Goal: Task Accomplishment & Management: Manage account settings

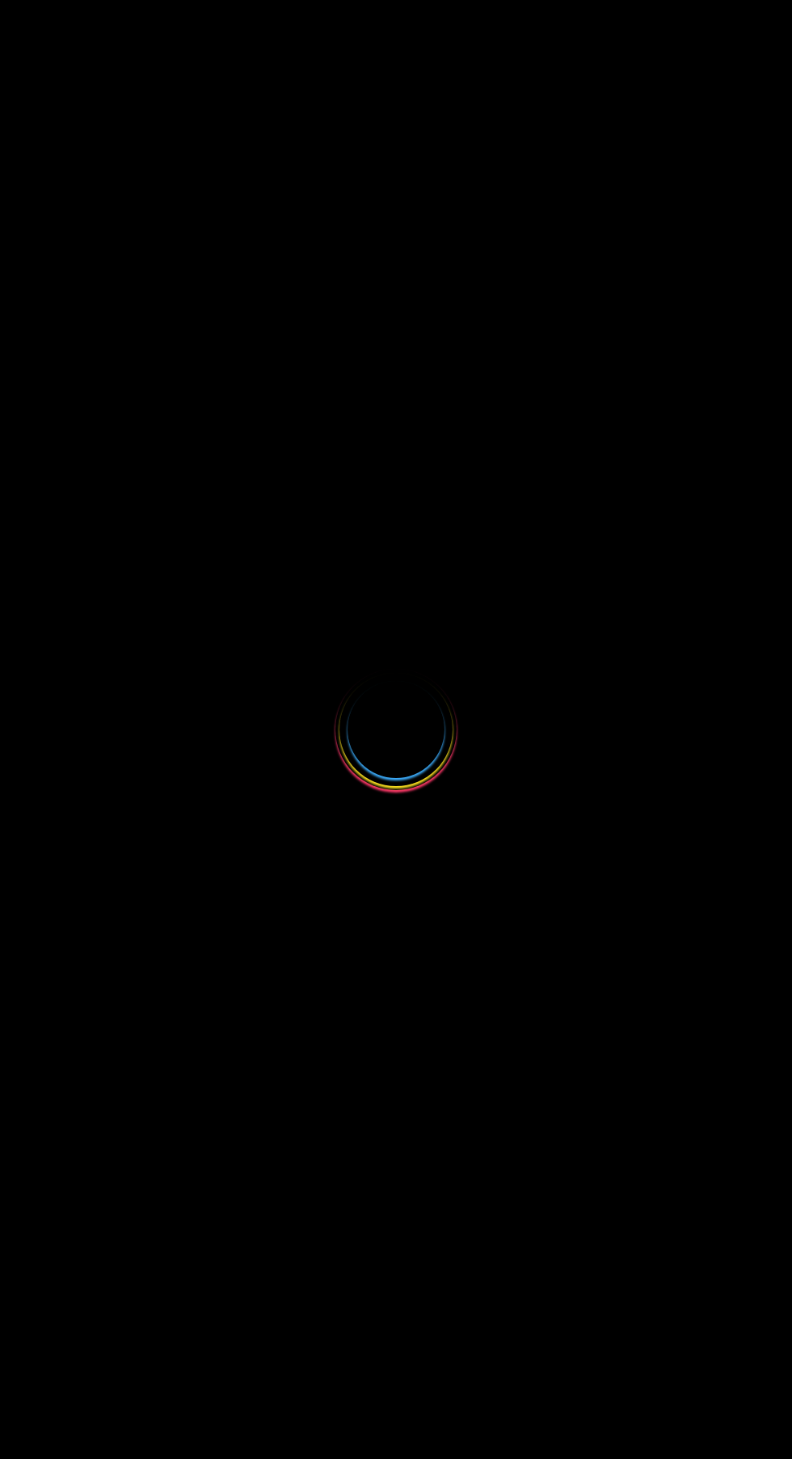
select select
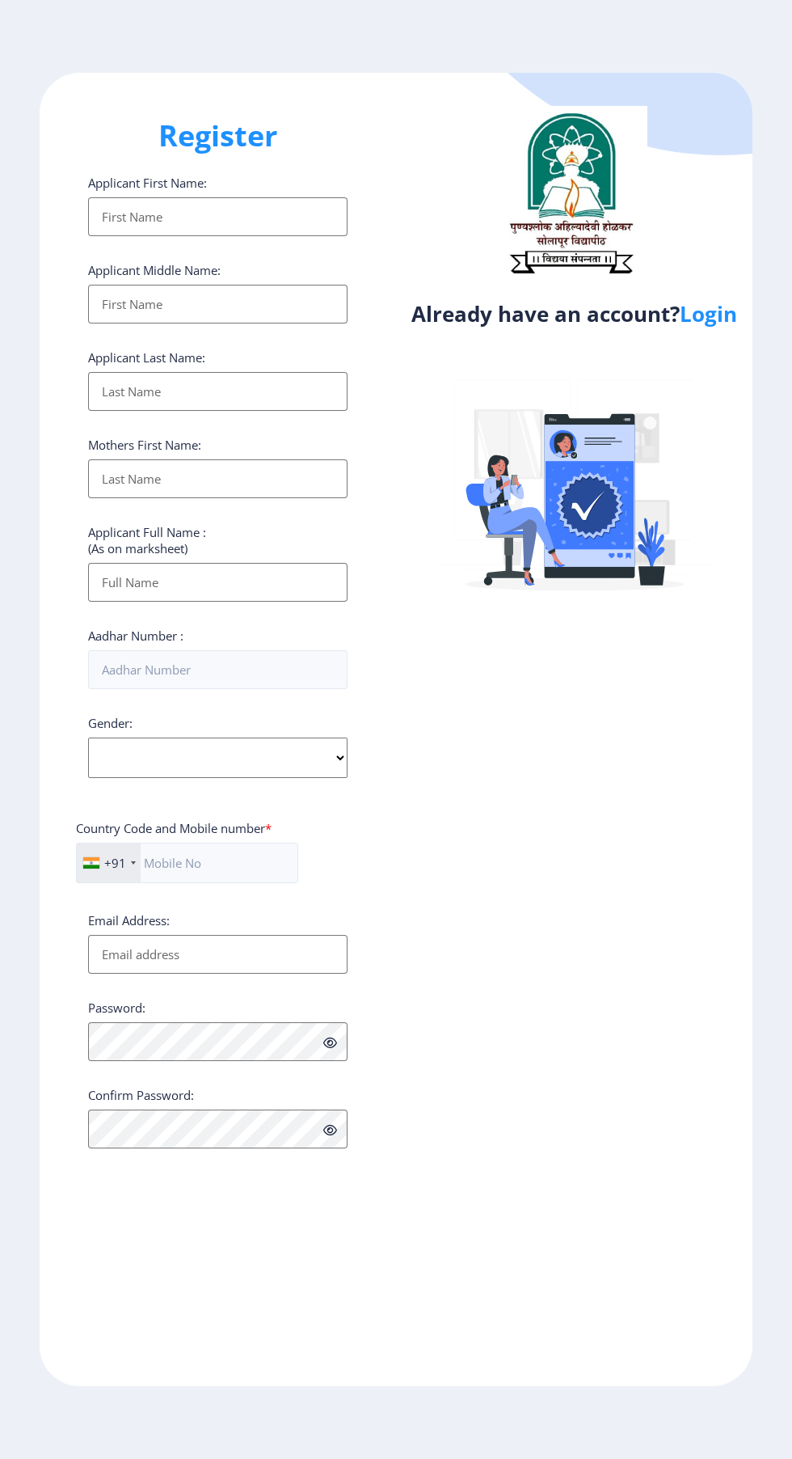
click at [748, 364] on div "Already have an account? Login" at bounding box center [574, 729] width 357 height 1313
click at [707, 328] on link "Login" at bounding box center [708, 313] width 57 height 29
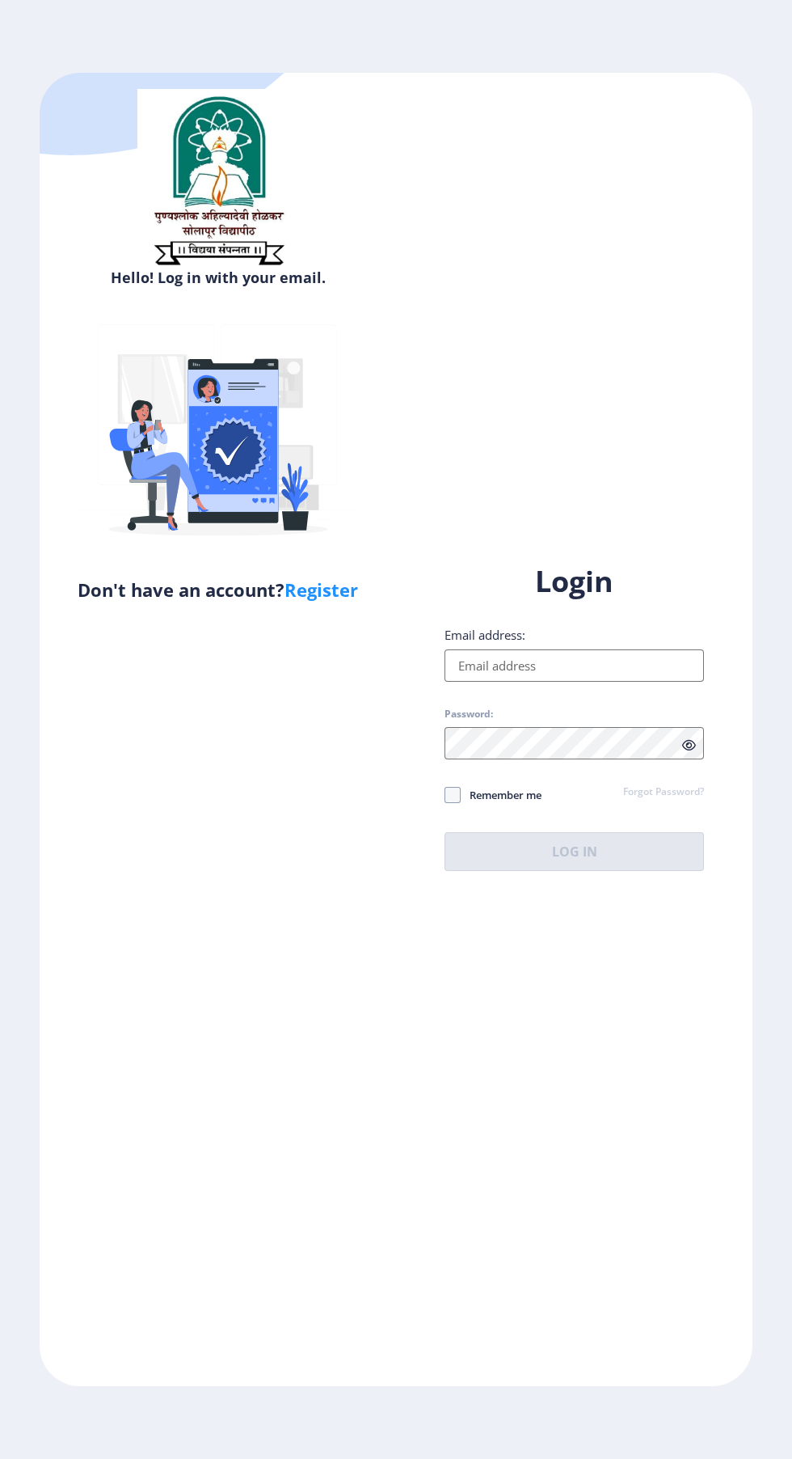
click at [574, 682] on input "Email address:" at bounding box center [575, 665] width 260 height 32
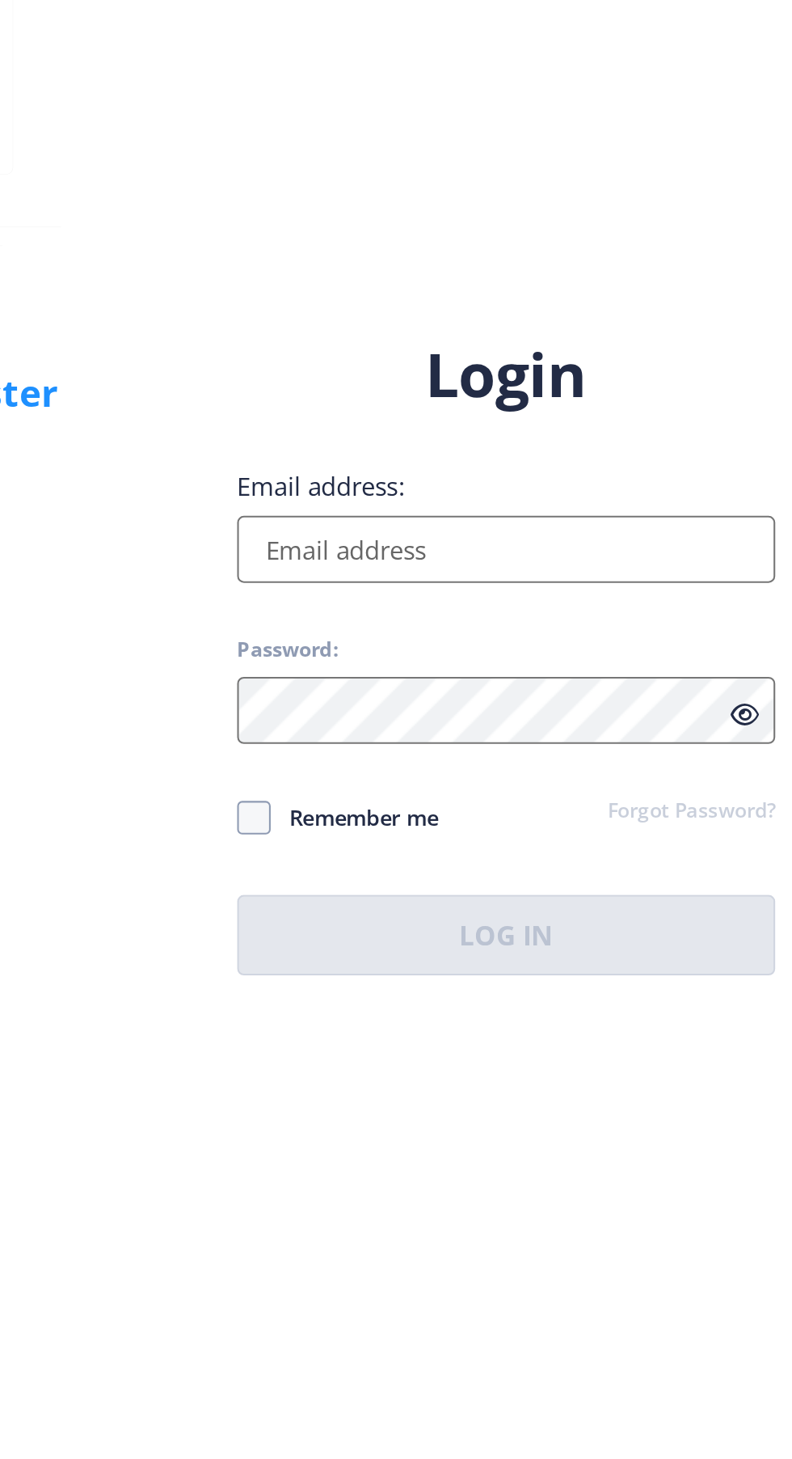
type input "[EMAIL_ADDRESS][DOMAIN_NAME]"
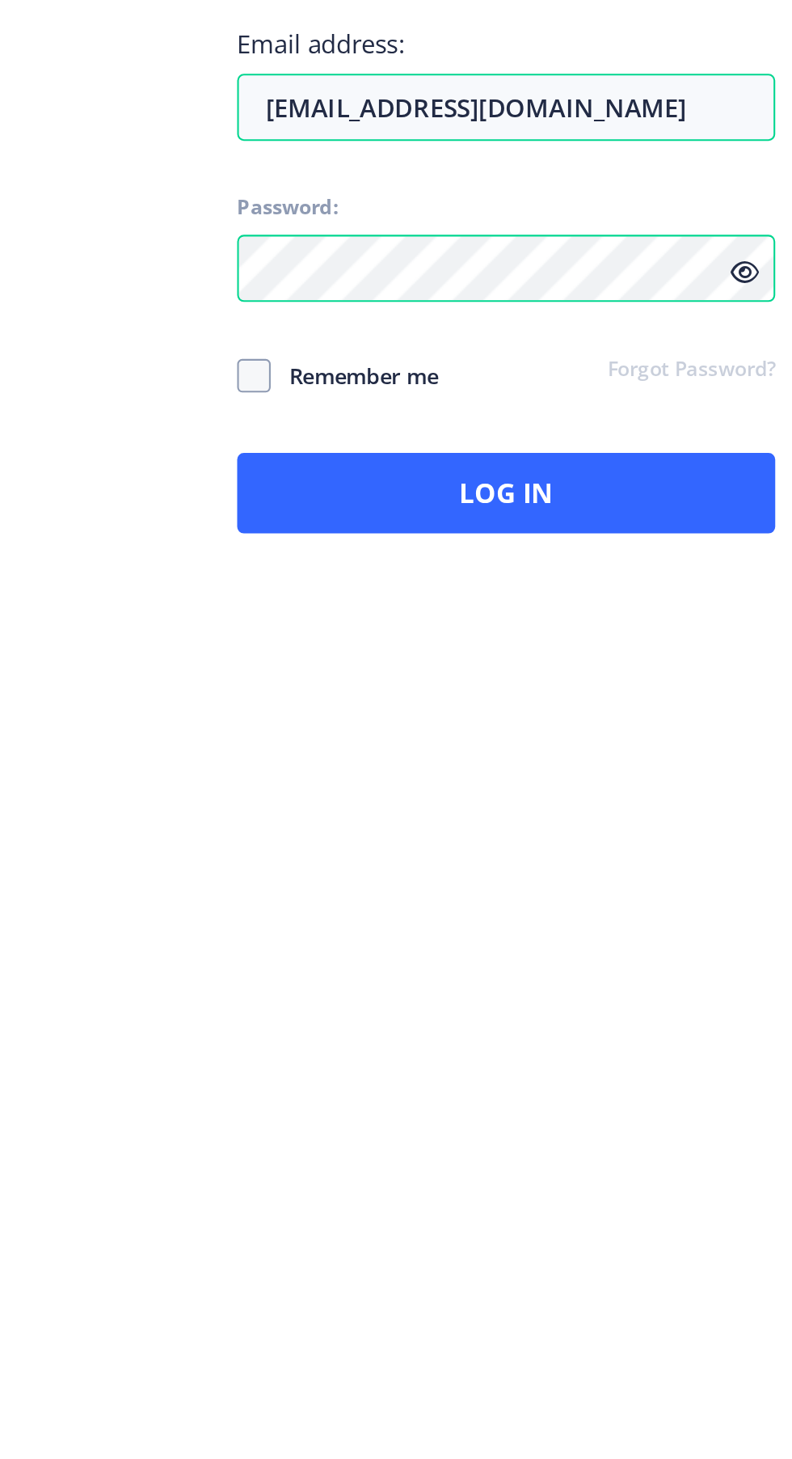
click at [691, 751] on icon at bounding box center [689, 745] width 14 height 12
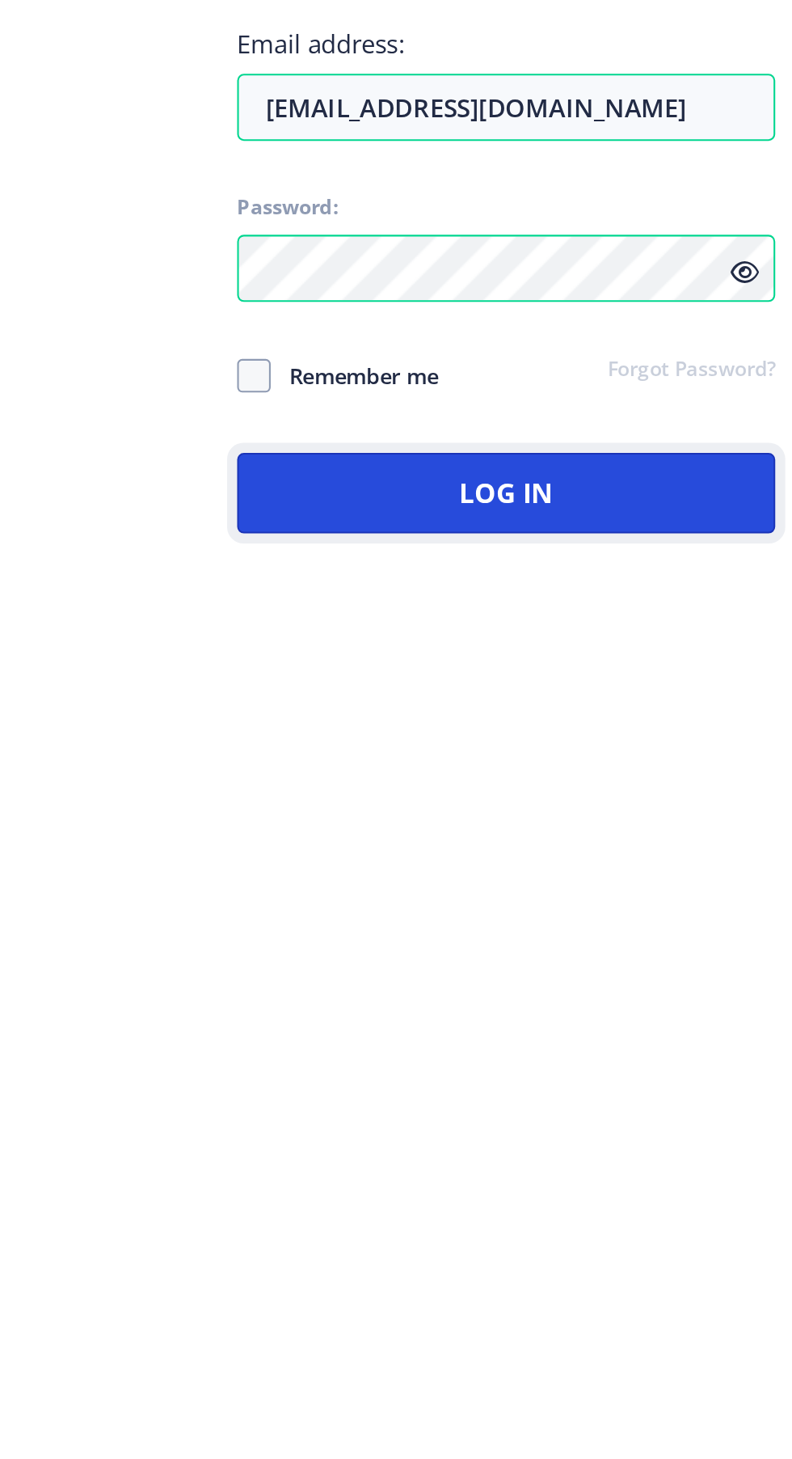
click at [617, 871] on button "Log In" at bounding box center [575, 851] width 260 height 39
